Goal: Task Accomplishment & Management: Complete application form

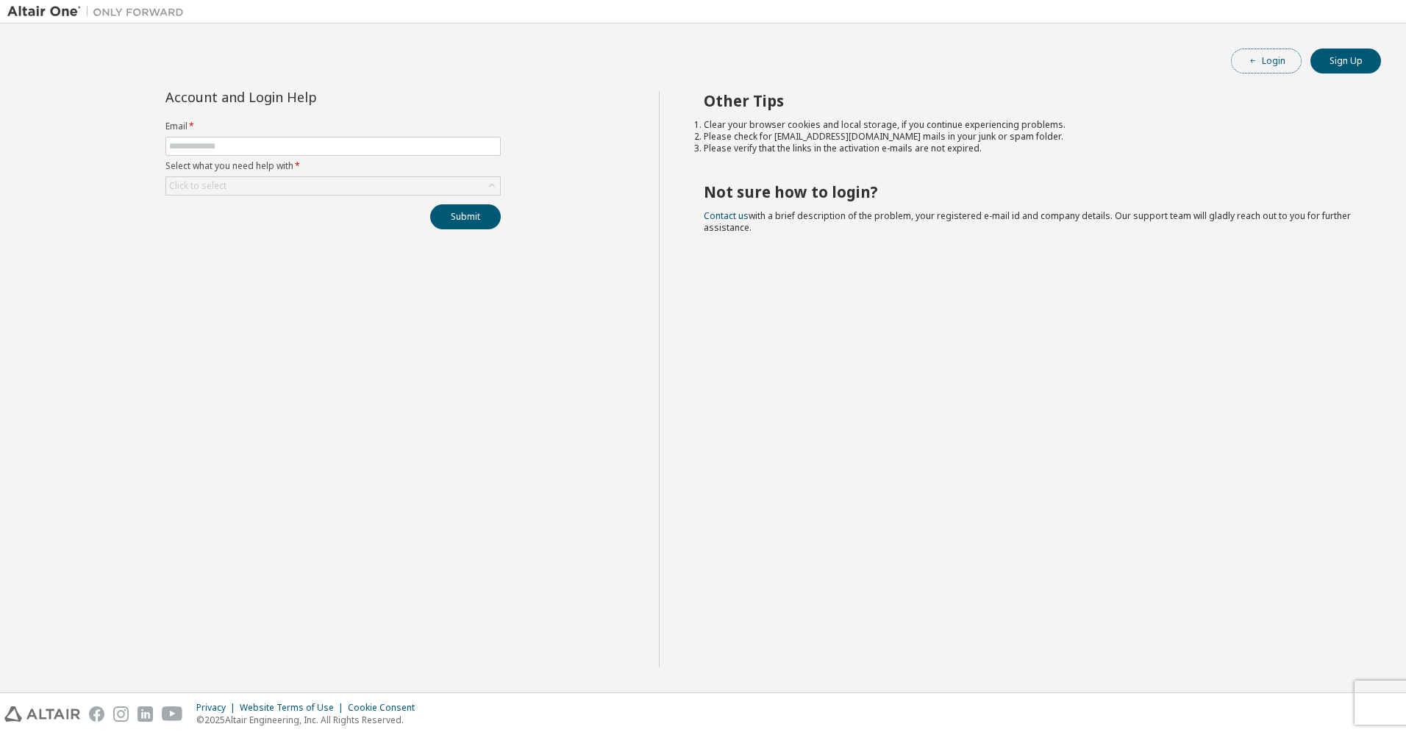
click at [1277, 63] on button "Login" at bounding box center [1266, 61] width 71 height 25
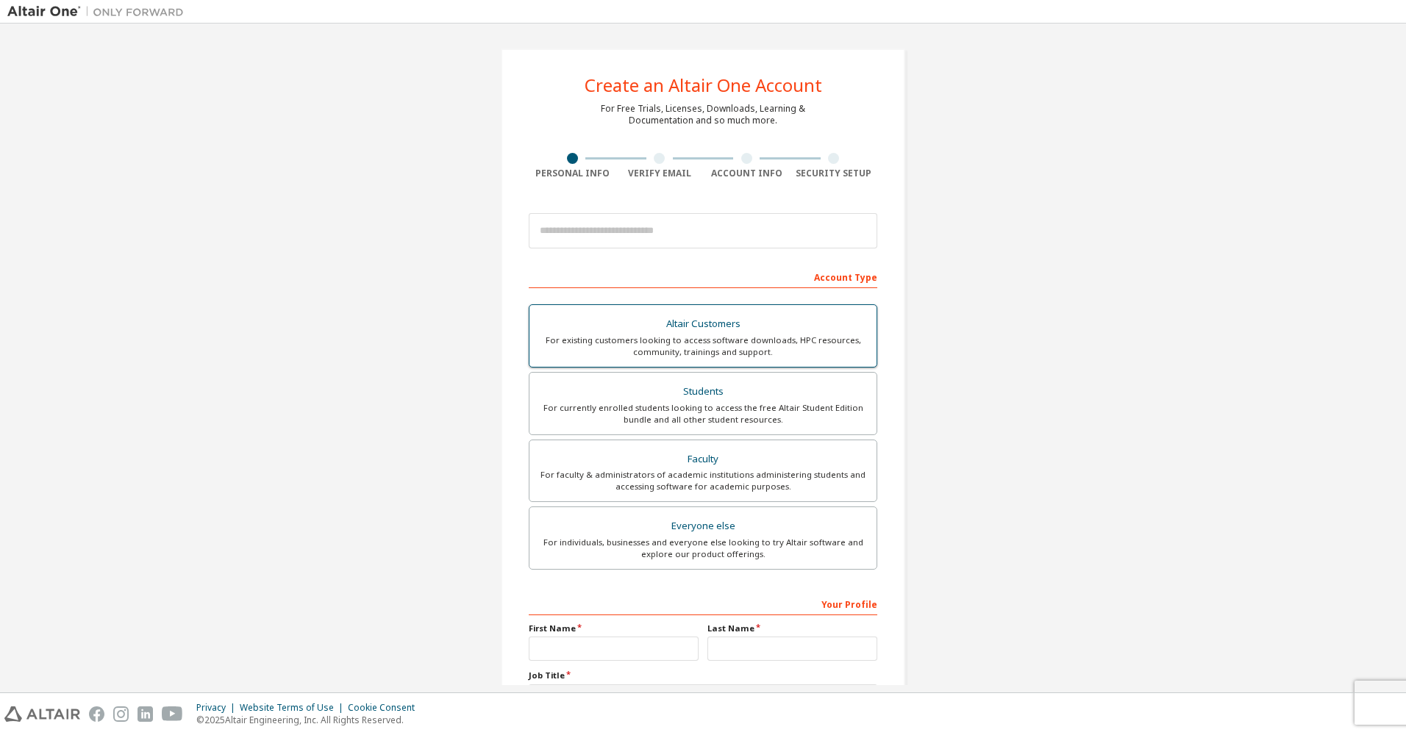
click at [760, 323] on div "Altair Customers" at bounding box center [702, 324] width 329 height 21
